Goal: Task Accomplishment & Management: Manage account settings

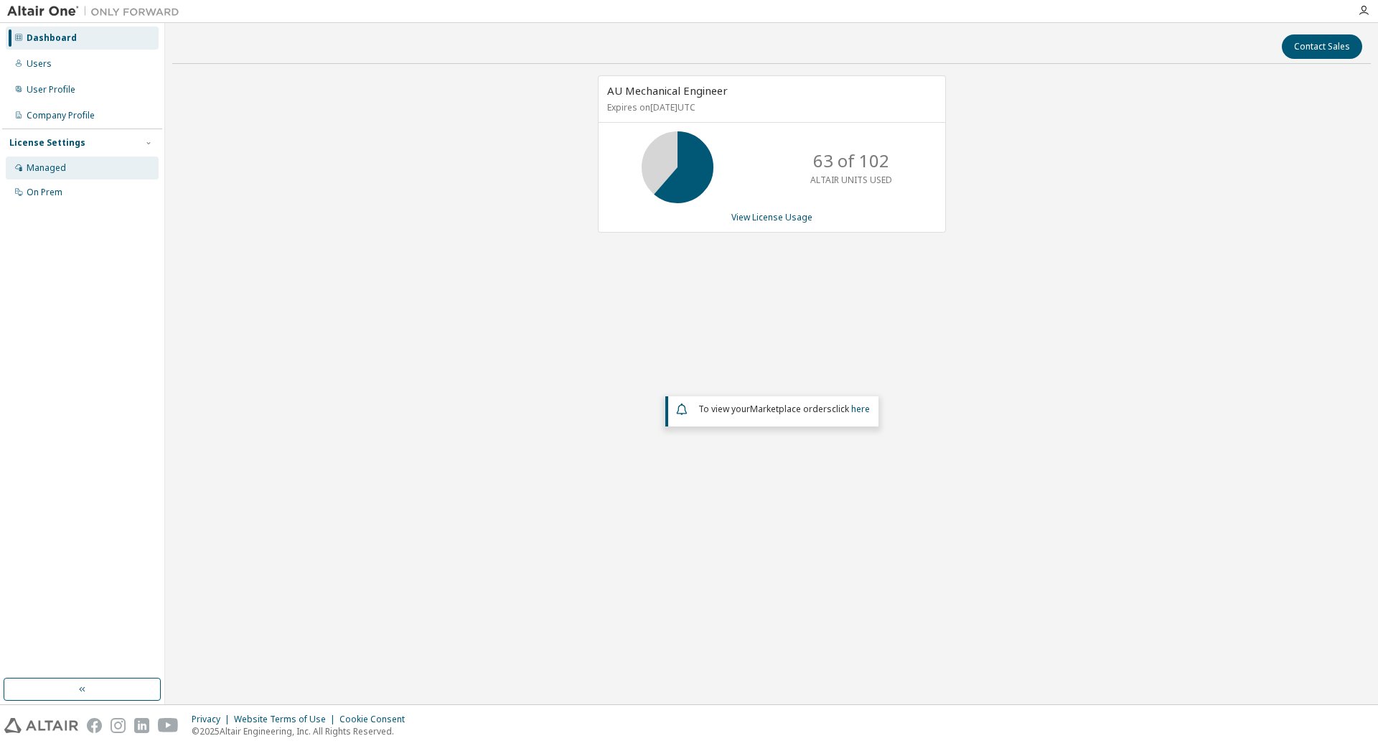
click at [51, 167] on div "Managed" at bounding box center [46, 167] width 39 height 11
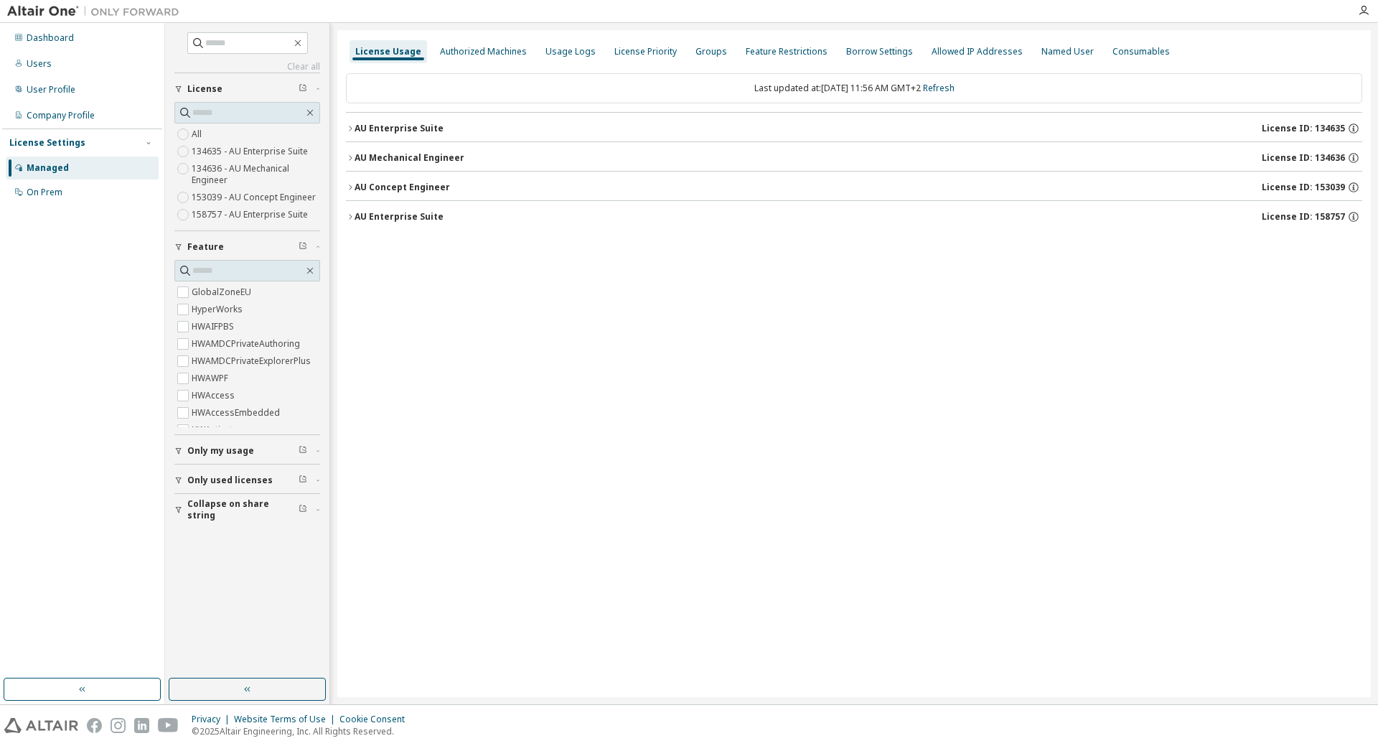
click at [353, 163] on button "AU Mechanical Engineer License ID: 134636" at bounding box center [854, 158] width 1016 height 32
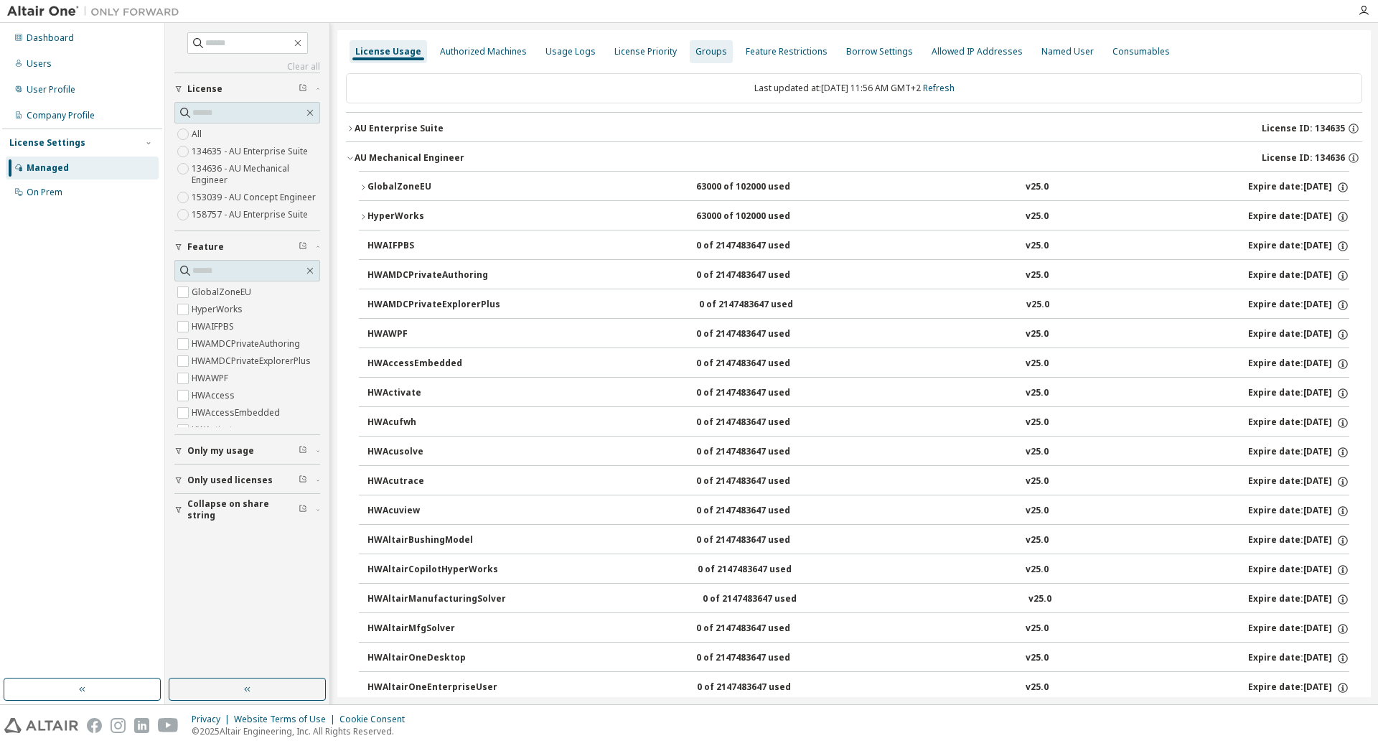
click at [695, 52] on div "Groups" at bounding box center [711, 51] width 32 height 11
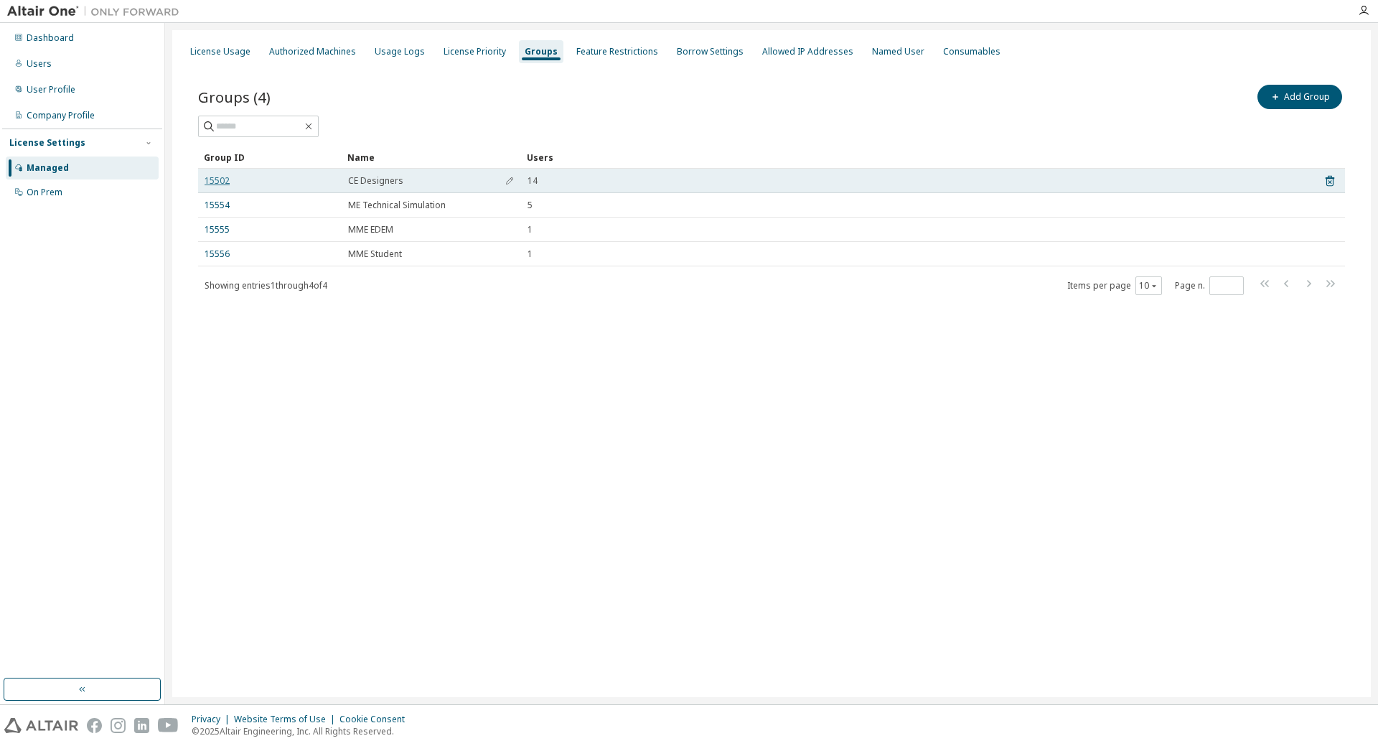
click at [215, 182] on link "15502" at bounding box center [217, 180] width 25 height 11
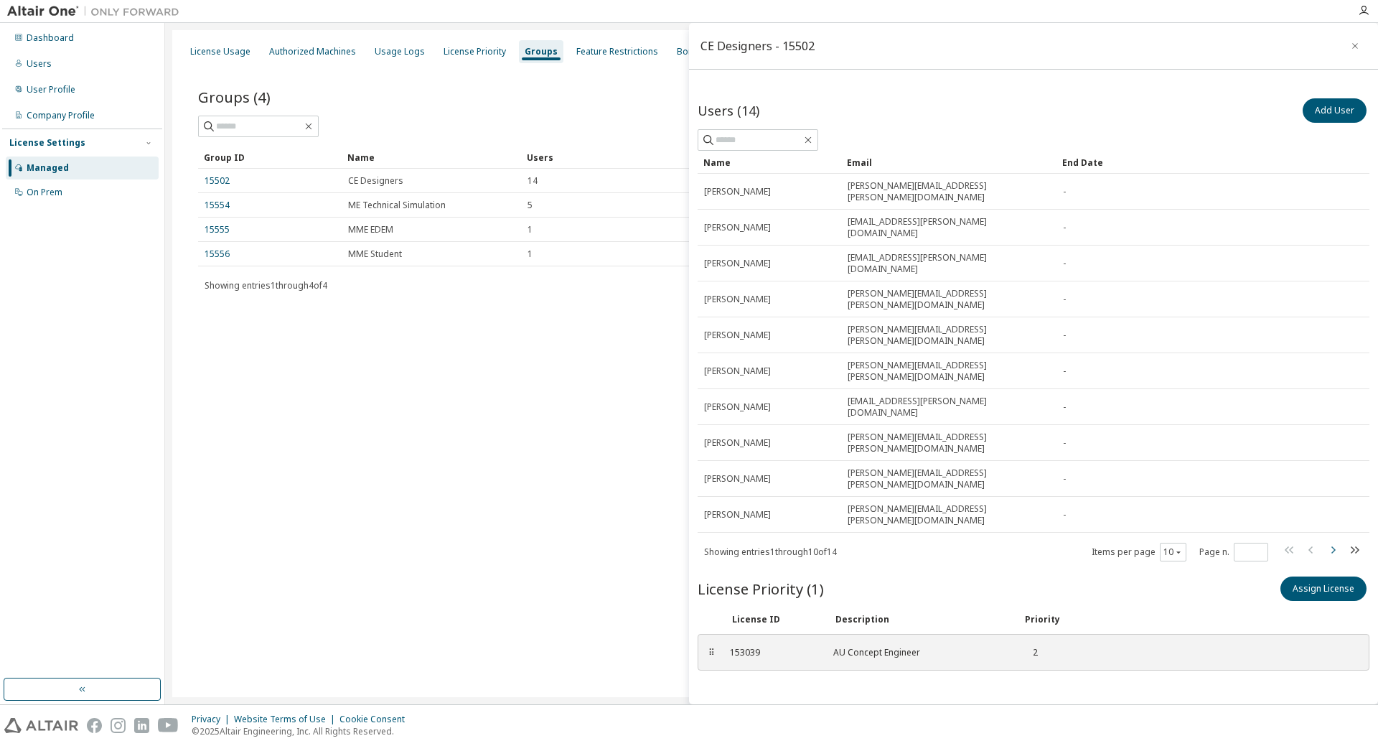
click at [1336, 541] on icon "button" at bounding box center [1332, 549] width 17 height 17
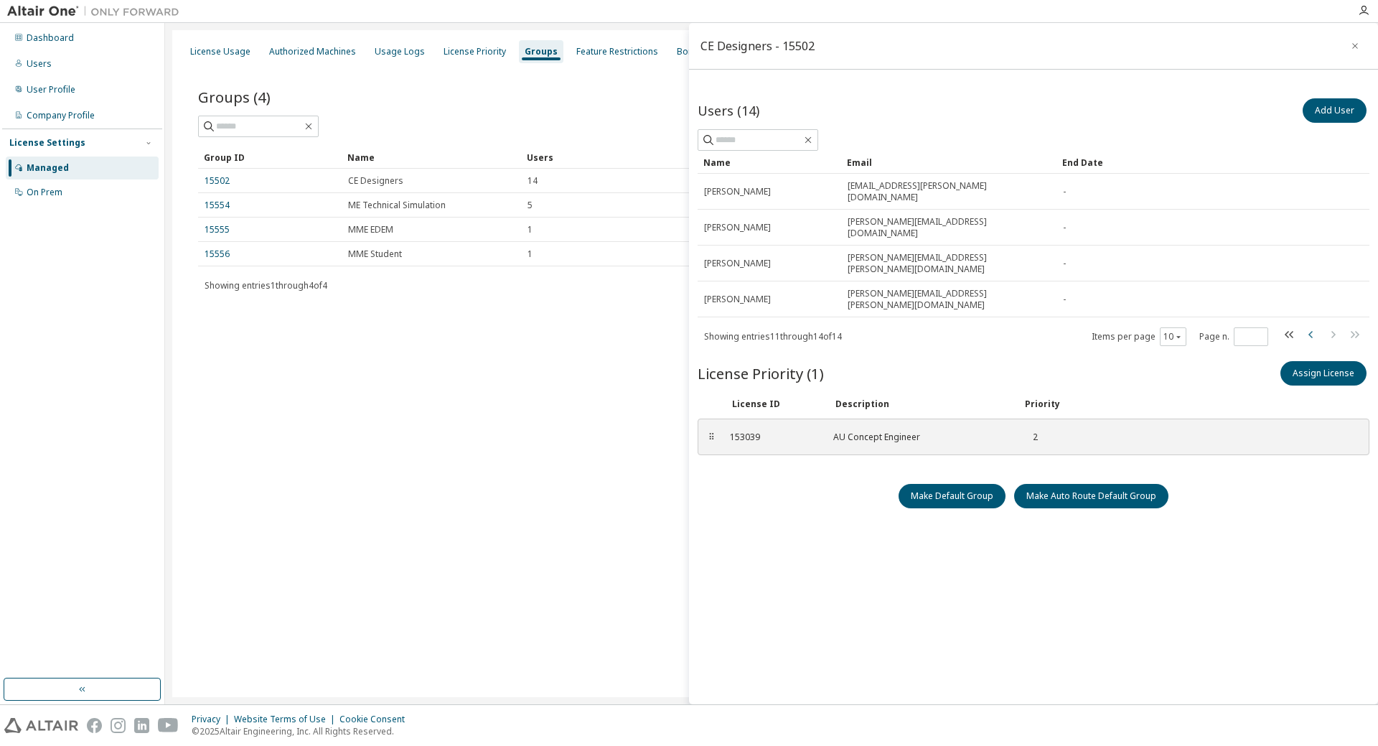
click at [1307, 326] on icon "button" at bounding box center [1311, 334] width 17 height 17
type input "*"
